Goal: Check status: Check status

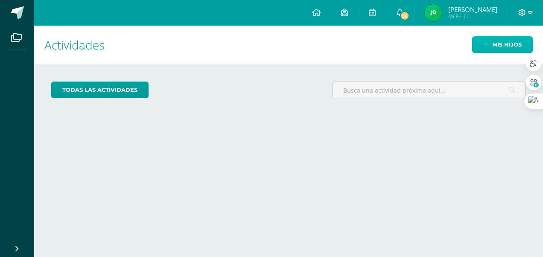
click at [490, 50] on link "Mis hijos" at bounding box center [502, 44] width 61 height 17
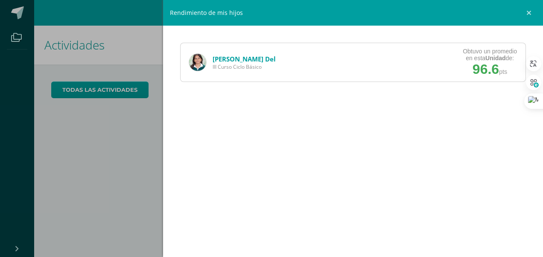
click at [223, 58] on link "[PERSON_NAME] Del" at bounding box center [244, 59] width 63 height 9
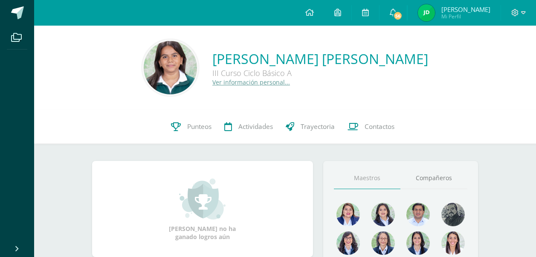
click at [198, 125] on span "Punteos" at bounding box center [199, 126] width 24 height 9
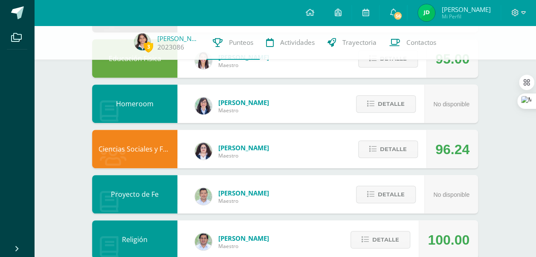
scroll to position [165, 0]
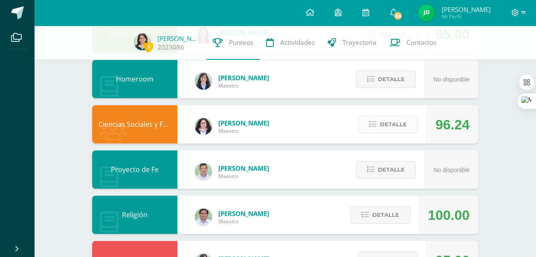
click at [392, 122] on span "Detalle" at bounding box center [393, 125] width 27 height 16
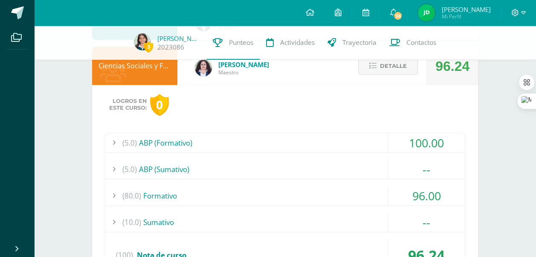
scroll to position [222, 0]
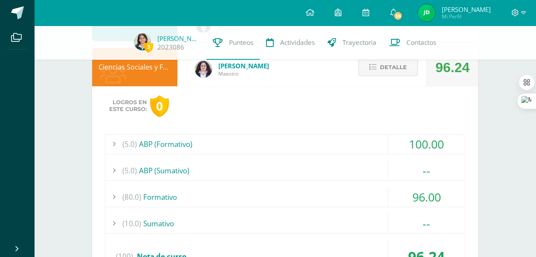
click at [307, 139] on div "(5.0) ABP (Formativo)" at bounding box center [285, 143] width 360 height 19
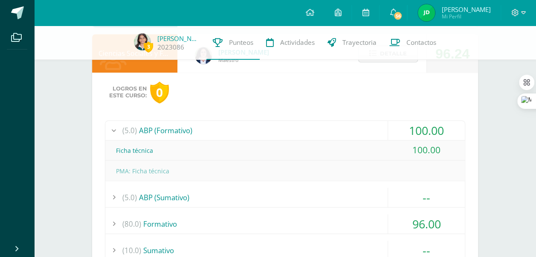
scroll to position [235, 0]
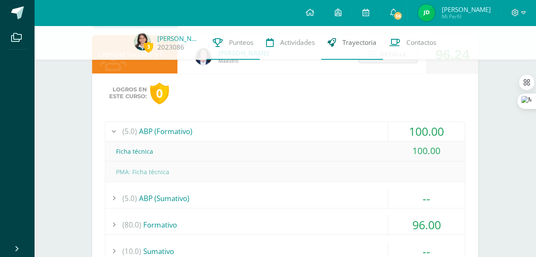
drag, startPoint x: 301, startPoint y: 126, endPoint x: 369, endPoint y: 59, distance: 95.4
click at [369, 59] on link "Trayectoria" at bounding box center [352, 43] width 62 height 34
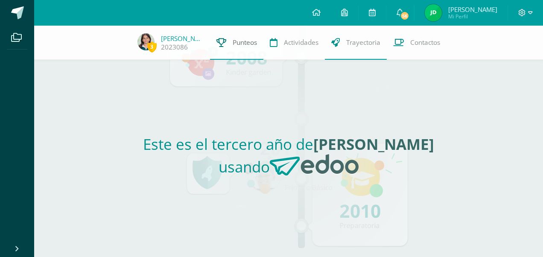
click at [241, 49] on link "Punteos" at bounding box center [236, 43] width 53 height 34
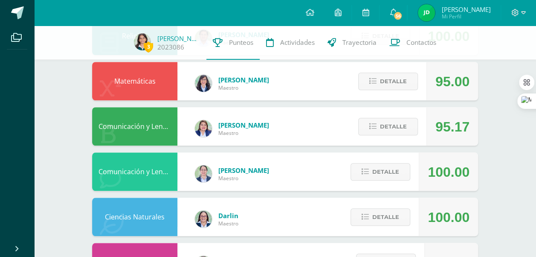
scroll to position [344, 0]
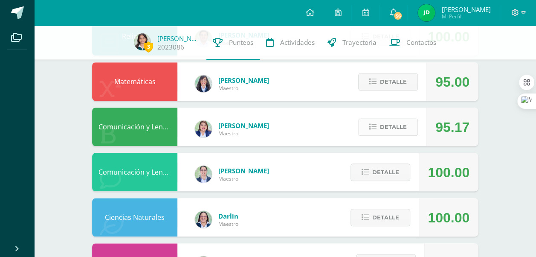
click at [390, 128] on span "Detalle" at bounding box center [393, 127] width 27 height 16
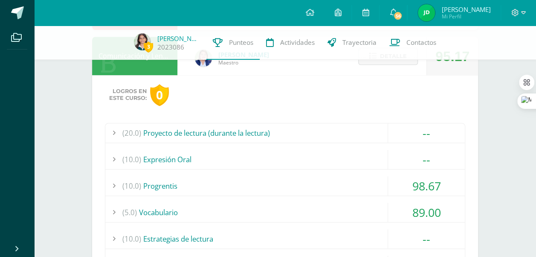
scroll to position [448, 0]
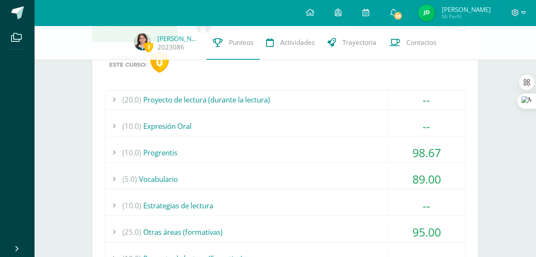
click at [322, 180] on div "(5.0) Vocabulario" at bounding box center [285, 178] width 360 height 19
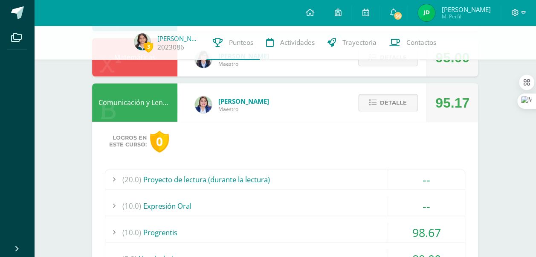
scroll to position [365, 0]
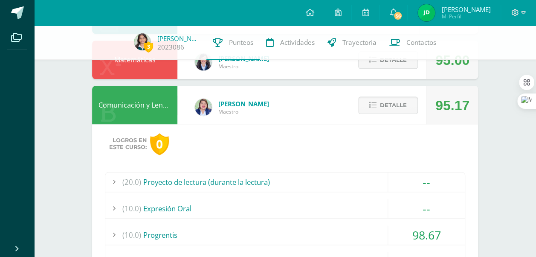
click at [385, 107] on span "Detalle" at bounding box center [393, 105] width 27 height 16
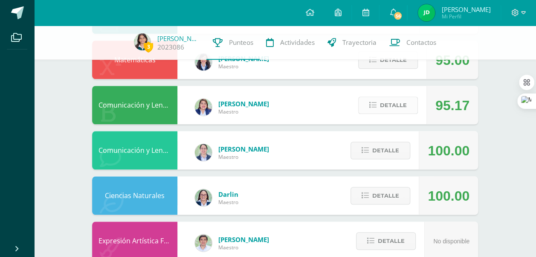
click at [388, 101] on span "Detalle" at bounding box center [393, 105] width 27 height 16
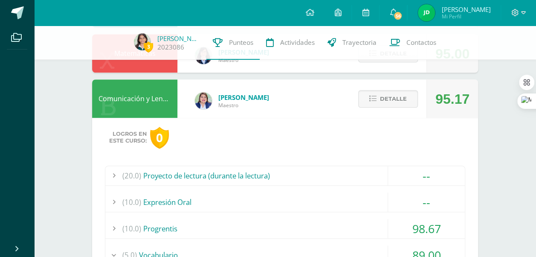
scroll to position [368, 0]
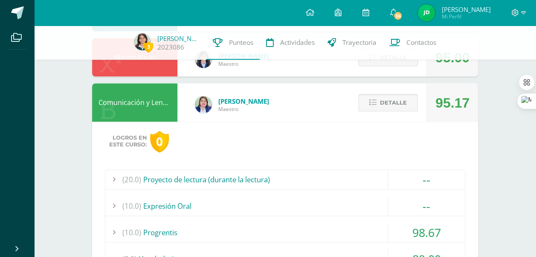
click at [392, 95] on span "Detalle" at bounding box center [393, 103] width 27 height 16
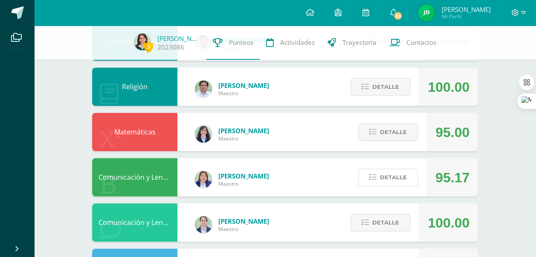
scroll to position [294, 0]
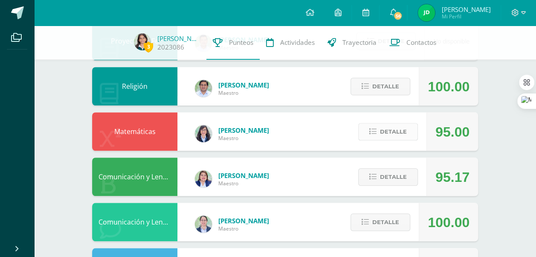
click at [402, 130] on span "Detalle" at bounding box center [393, 132] width 27 height 16
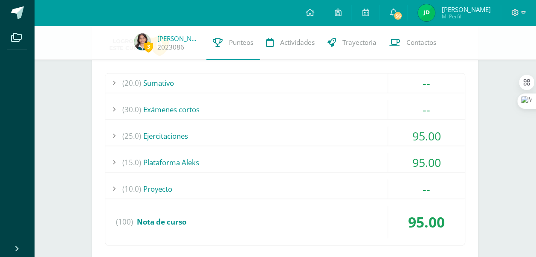
scroll to position [421, 0]
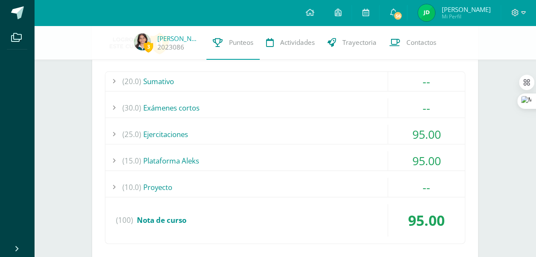
click at [252, 135] on div "(25.0) Ejercitaciones" at bounding box center [285, 134] width 360 height 19
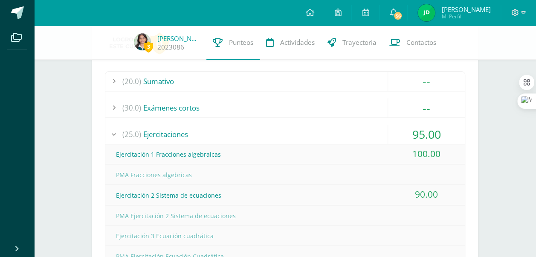
click at [252, 135] on div "(25.0) Ejercitaciones" at bounding box center [285, 134] width 360 height 19
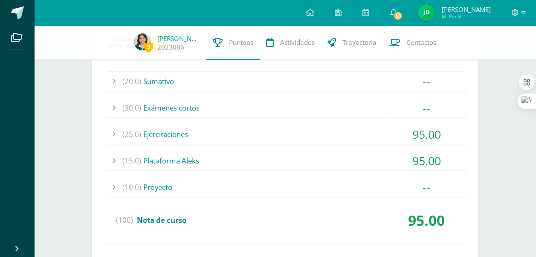
click at [259, 162] on div "(15.0) Plataforma Aleks" at bounding box center [285, 160] width 360 height 19
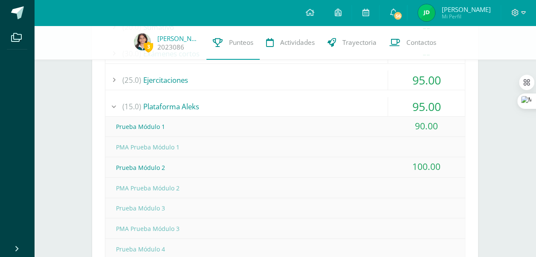
scroll to position [475, 0]
click at [274, 97] on div "(15.0) Plataforma Aleks" at bounding box center [285, 106] width 360 height 19
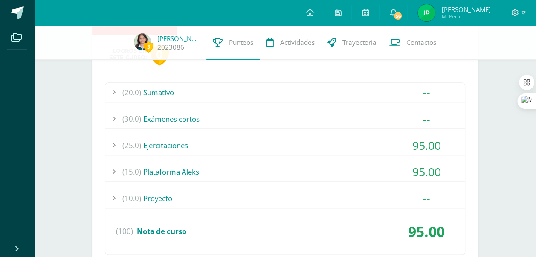
scroll to position [409, 0]
click at [230, 119] on div "(30.0) Exámenes cortos" at bounding box center [285, 119] width 360 height 19
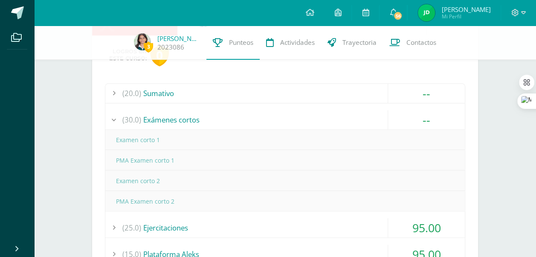
click at [206, 115] on div "(30.0) Exámenes cortos" at bounding box center [285, 119] width 360 height 19
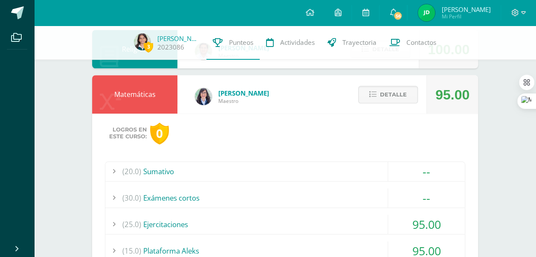
scroll to position [325, 0]
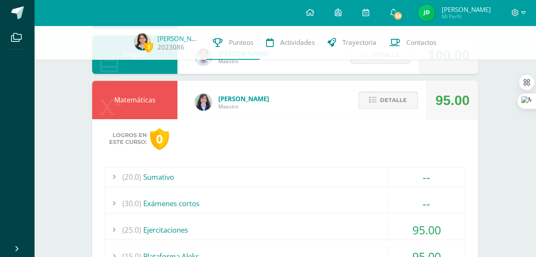
click at [379, 101] on button "Detalle" at bounding box center [389, 99] width 60 height 17
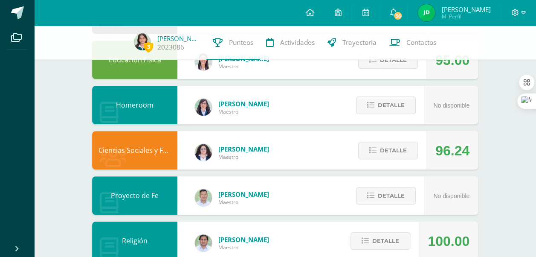
scroll to position [136, 0]
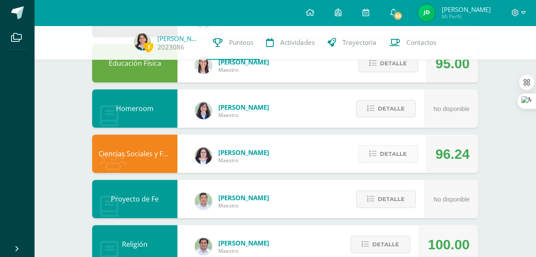
click at [393, 153] on span "Detalle" at bounding box center [393, 154] width 27 height 16
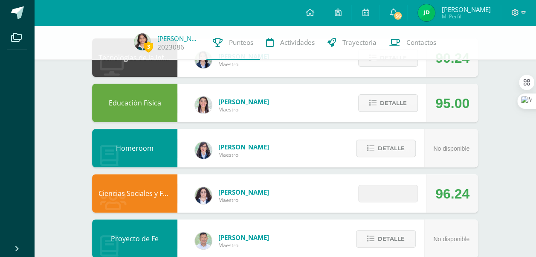
scroll to position [96, 0]
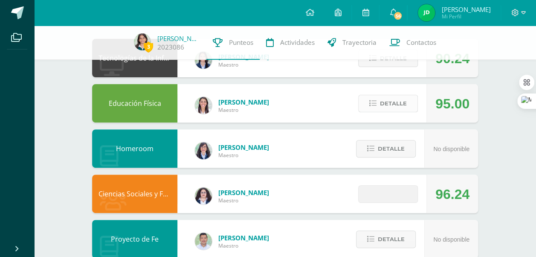
click at [394, 103] on span "Detalle" at bounding box center [393, 104] width 27 height 16
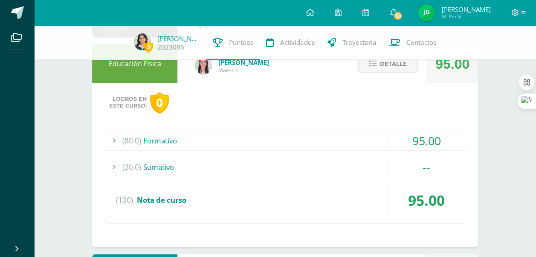
scroll to position [137, 0]
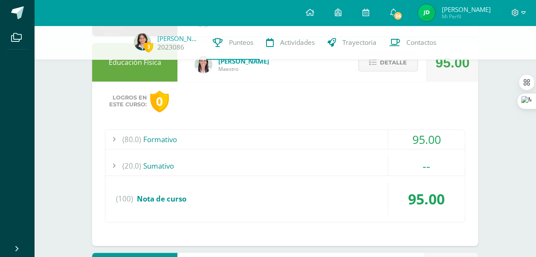
click at [283, 140] on div "(80.0) Formativo" at bounding box center [285, 139] width 360 height 19
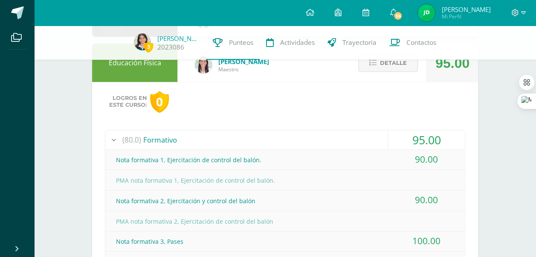
scroll to position [107, 0]
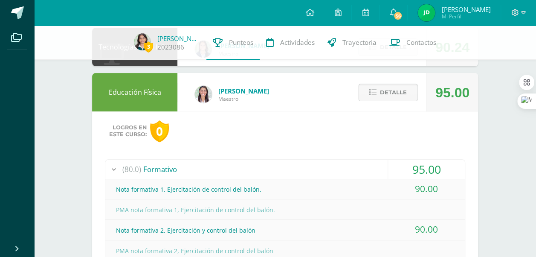
click at [372, 93] on icon at bounding box center [373, 92] width 7 height 7
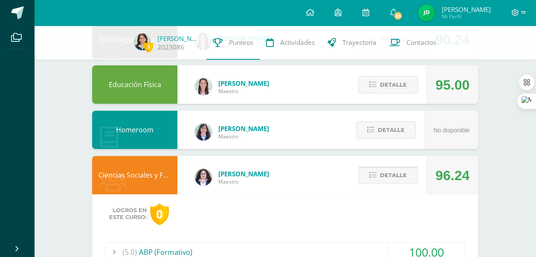
click at [380, 172] on button "Detalle" at bounding box center [389, 174] width 60 height 17
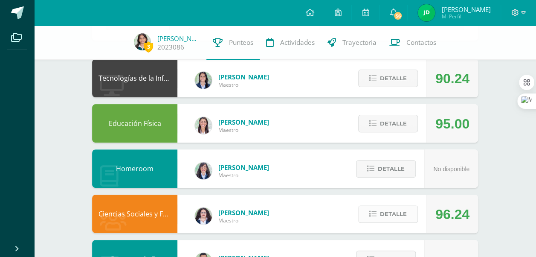
scroll to position [0, 0]
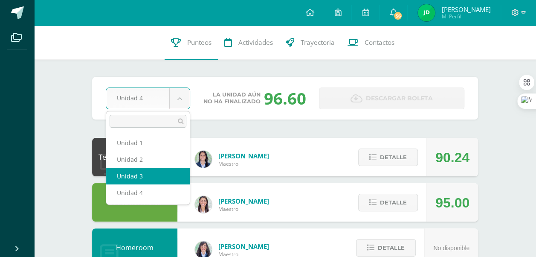
select select "Unidad 3"
